Goal: Information Seeking & Learning: Check status

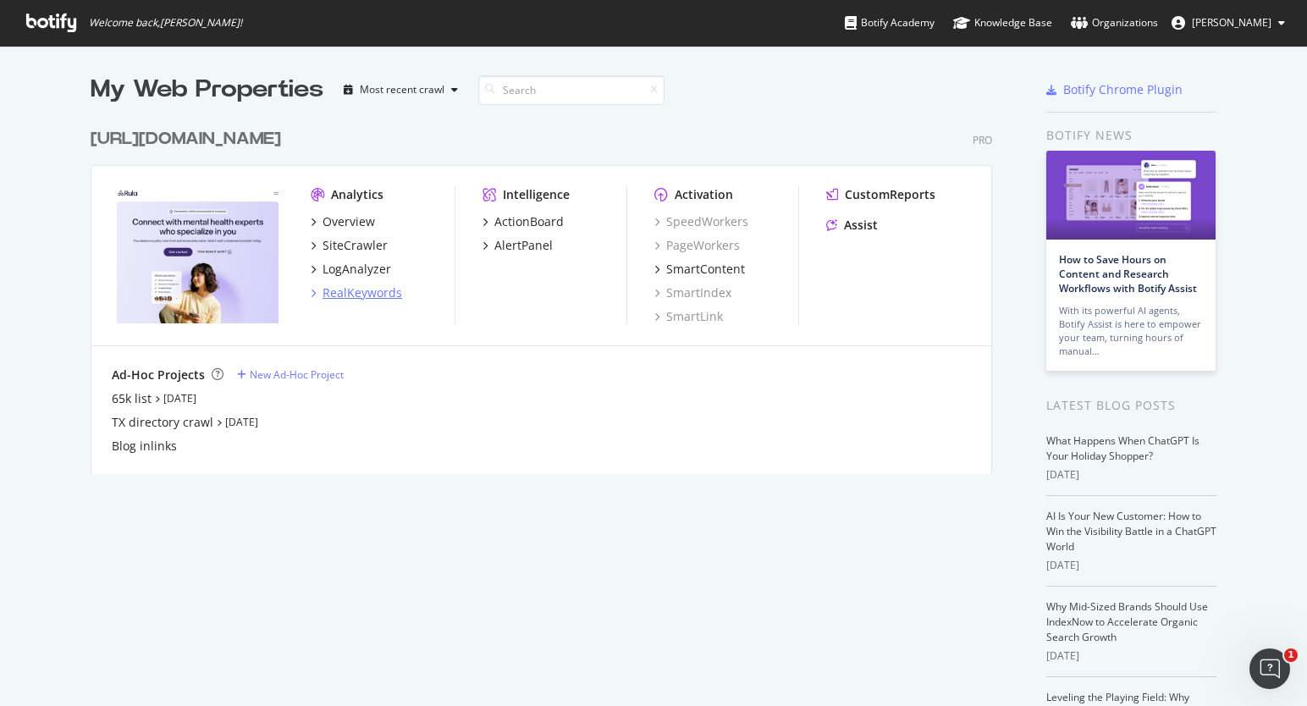
click at [352, 284] on div "RealKeywords" at bounding box center [362, 292] width 80 height 17
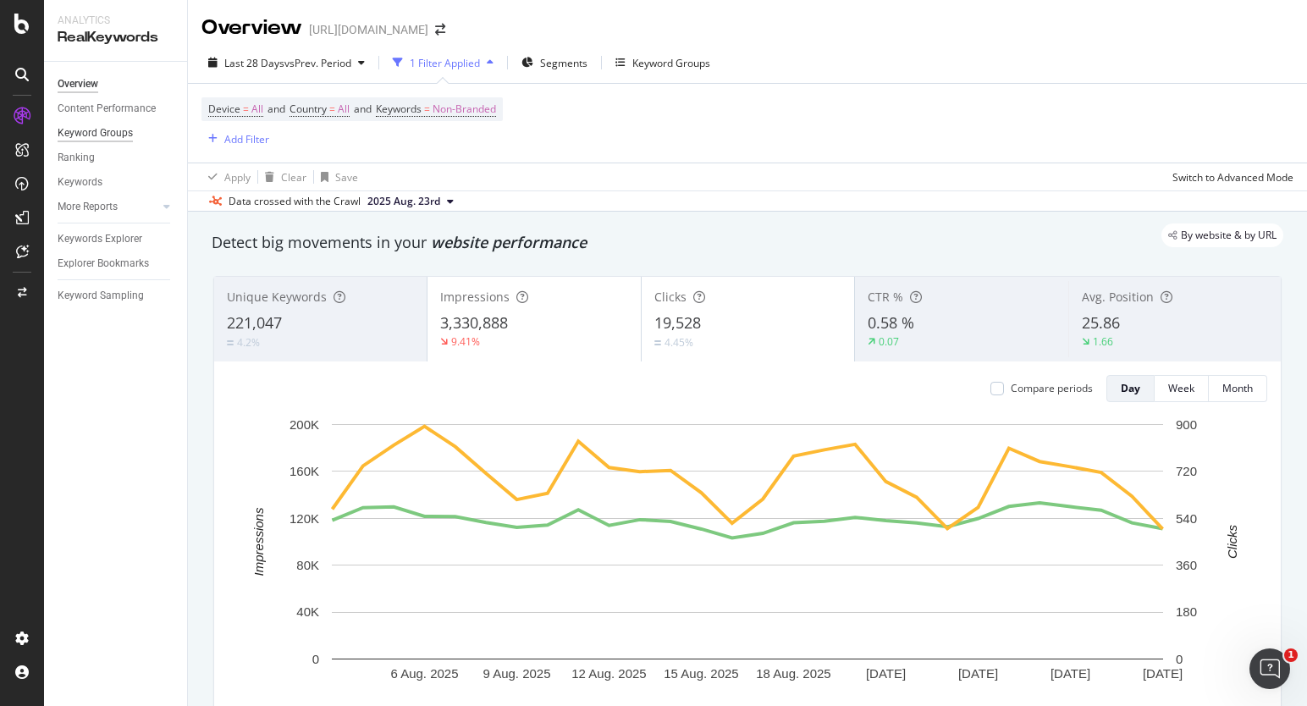
click at [115, 138] on div "Keyword Groups" at bounding box center [95, 133] width 75 height 18
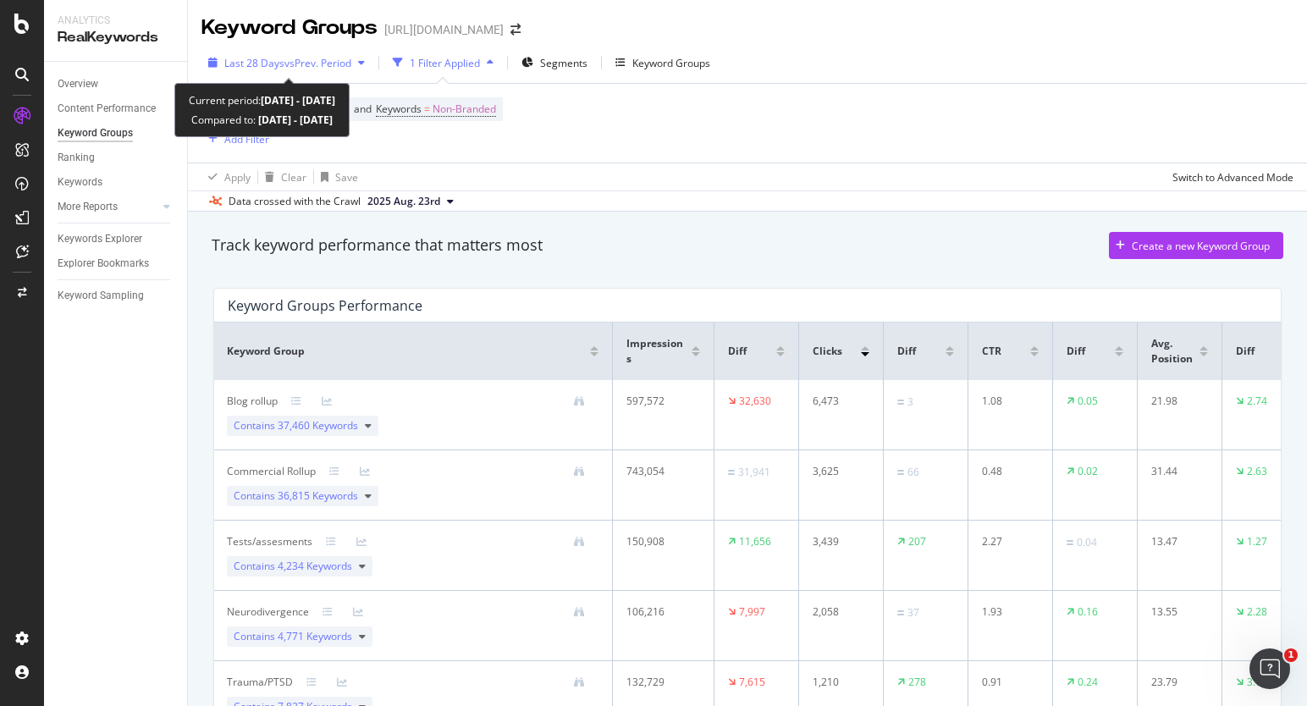
click at [305, 63] on span "vs Prev. Period" at bounding box center [317, 63] width 67 height 14
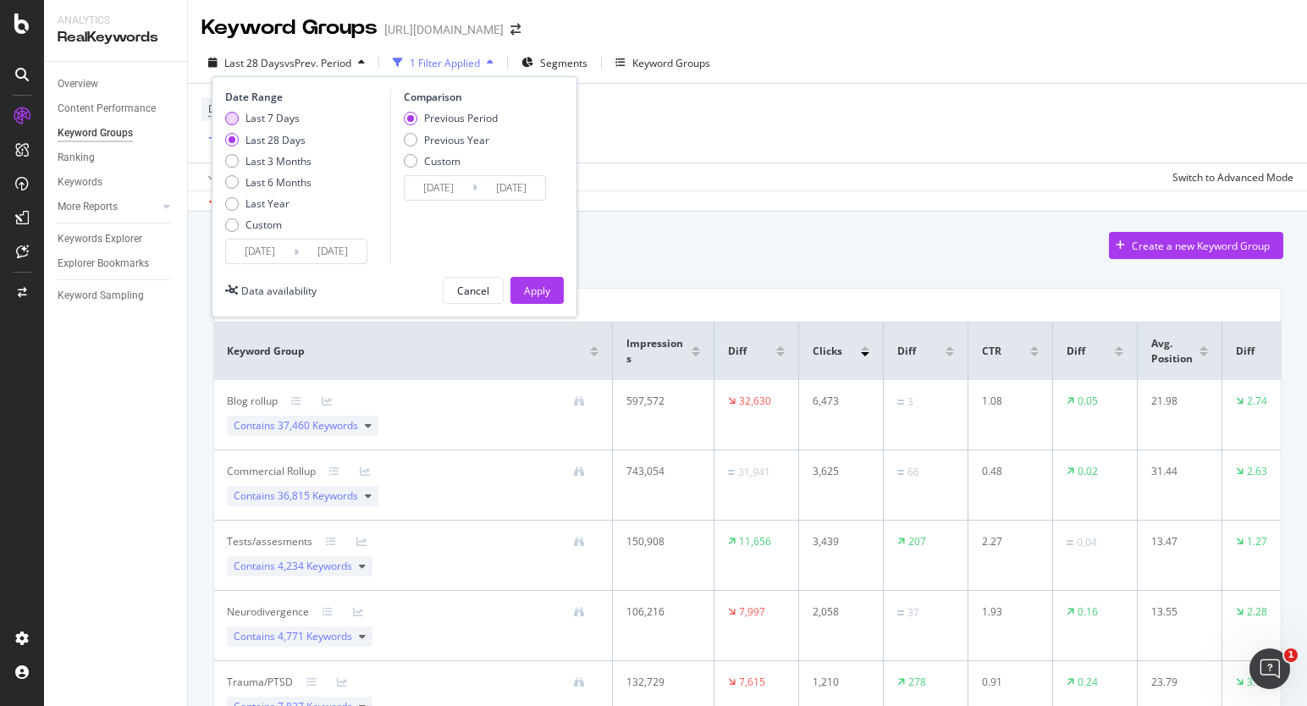
click at [275, 121] on div "Last 7 Days" at bounding box center [272, 118] width 54 height 14
type input "2025/08/24"
type input "2025/08/17"
type input "2025/08/23"
click at [539, 289] on div "Apply" at bounding box center [537, 290] width 26 height 14
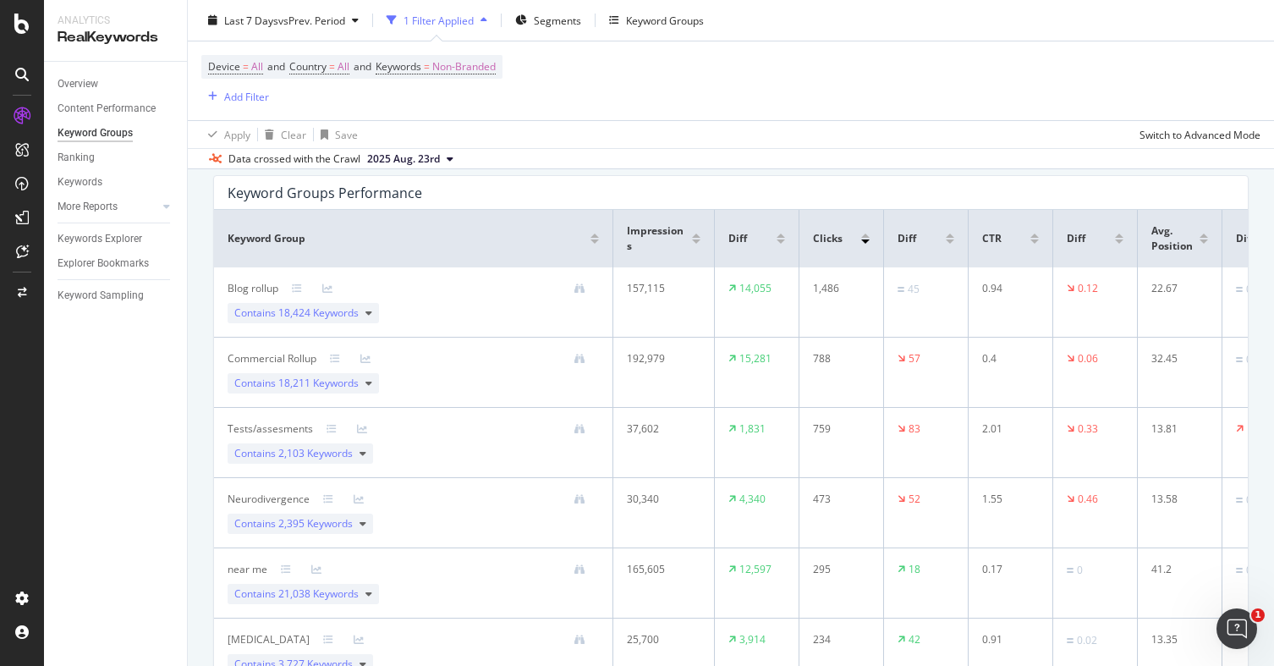
scroll to position [113, 0]
